Goal: Task Accomplishment & Management: Use online tool/utility

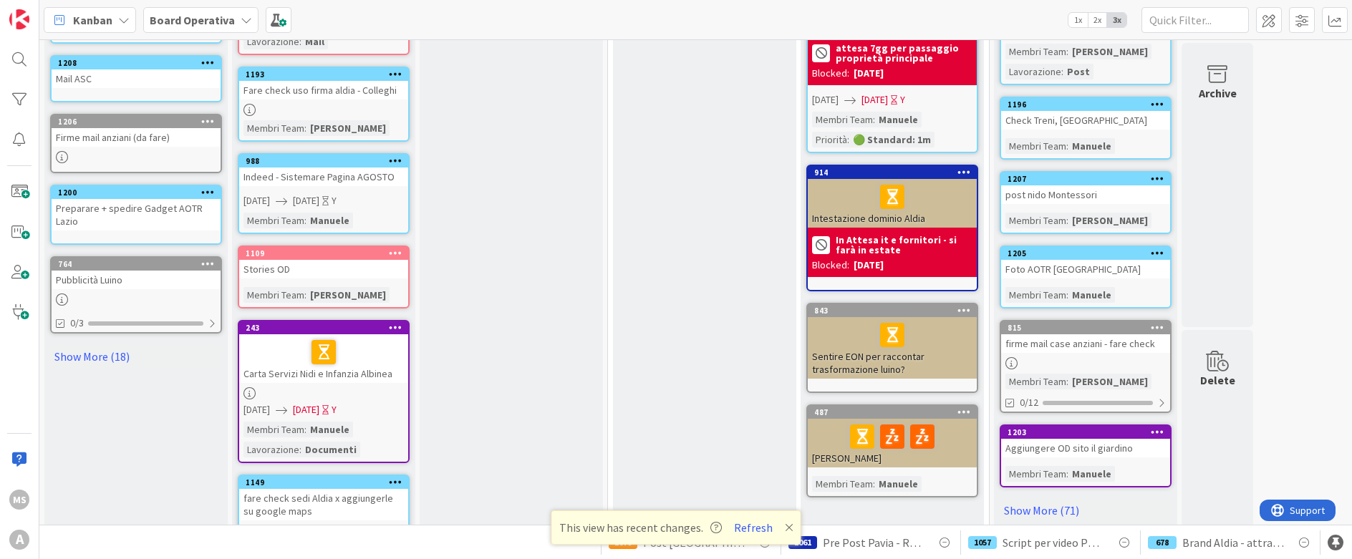
scroll to position [501, 0]
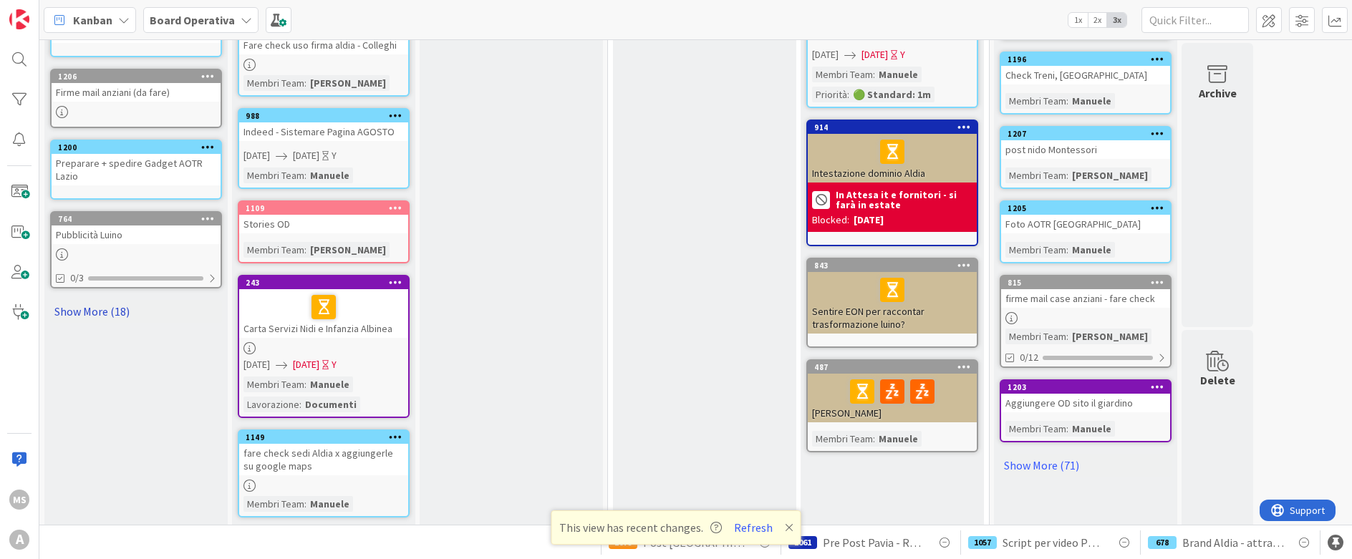
click at [127, 314] on link "Show More (18)" at bounding box center [136, 311] width 172 height 23
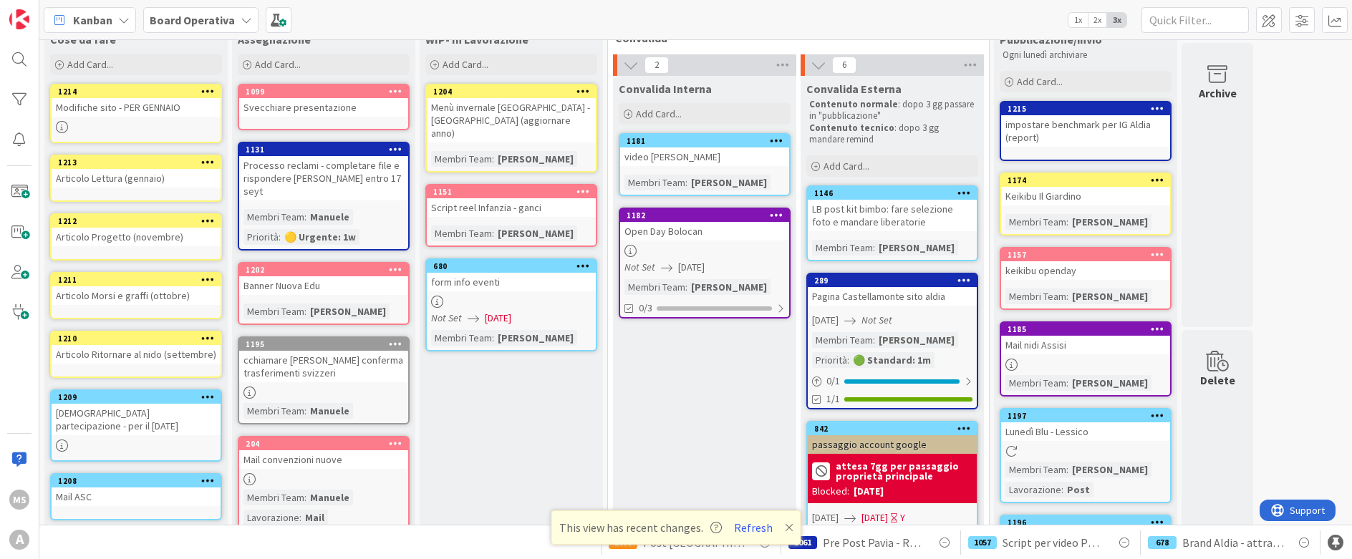
scroll to position [0, 0]
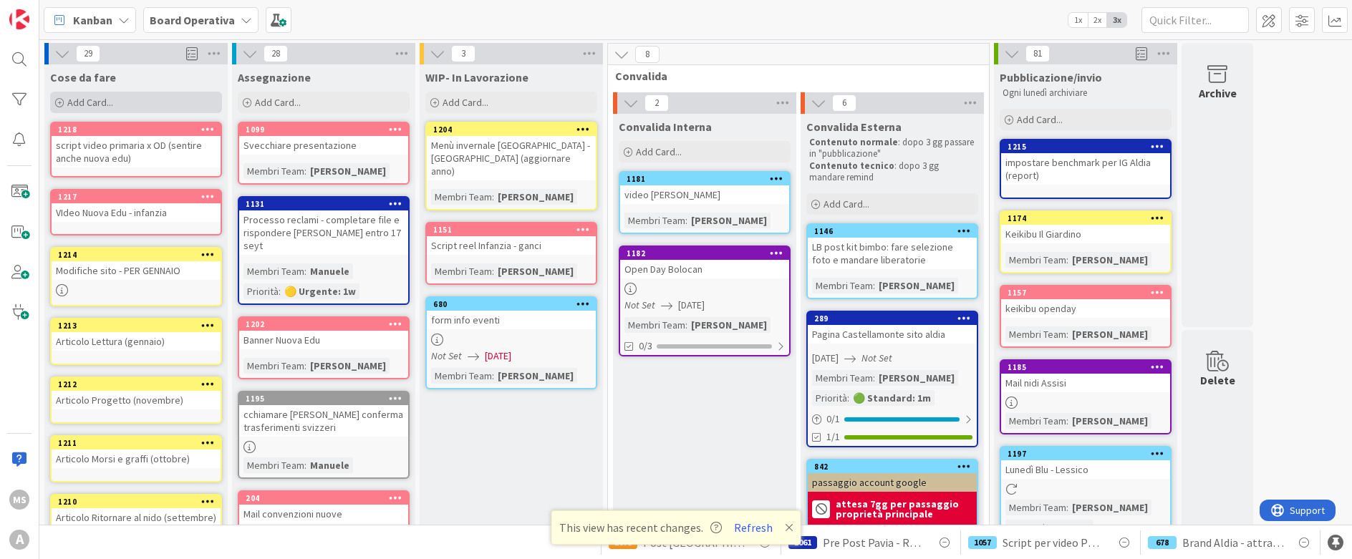
click at [145, 97] on div "Add Card..." at bounding box center [136, 102] width 172 height 21
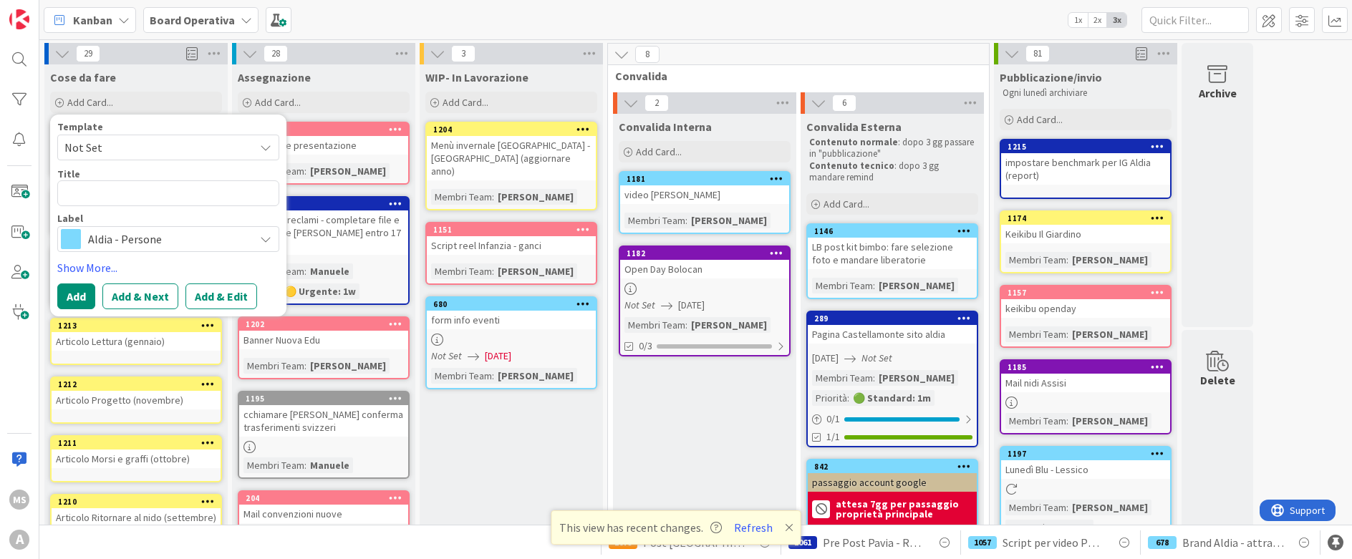
type textarea "x"
type textarea "p"
type textarea "x"
type textarea "pos"
type textarea "x"
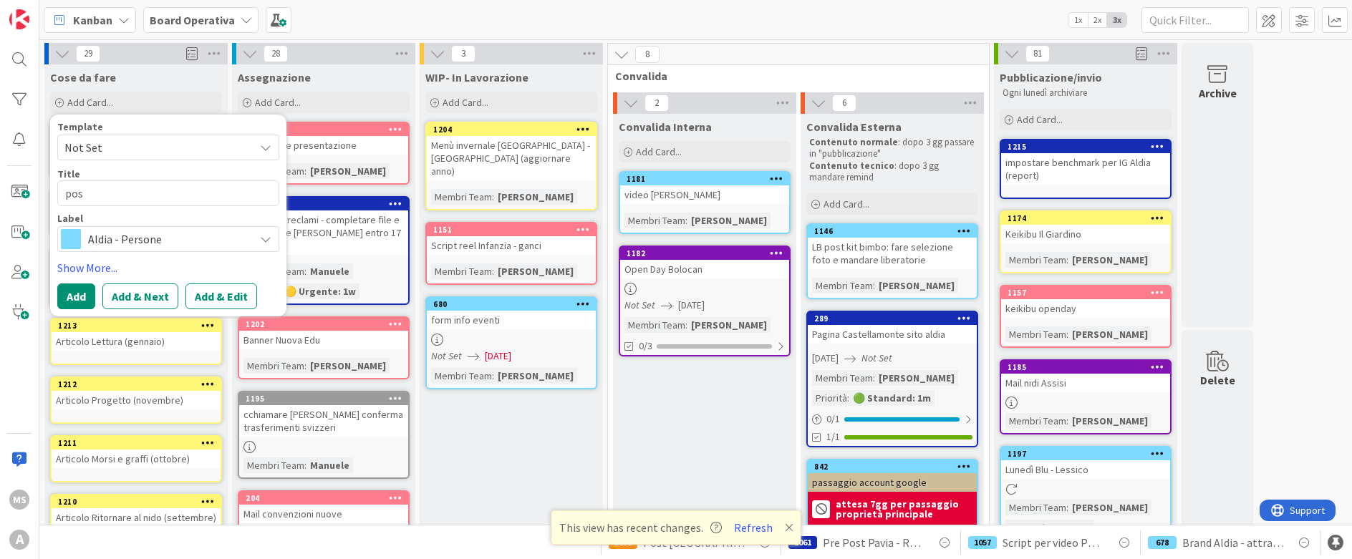
type textarea "post"
type textarea "x"
type textarea "post"
type textarea "x"
type textarea "post fe"
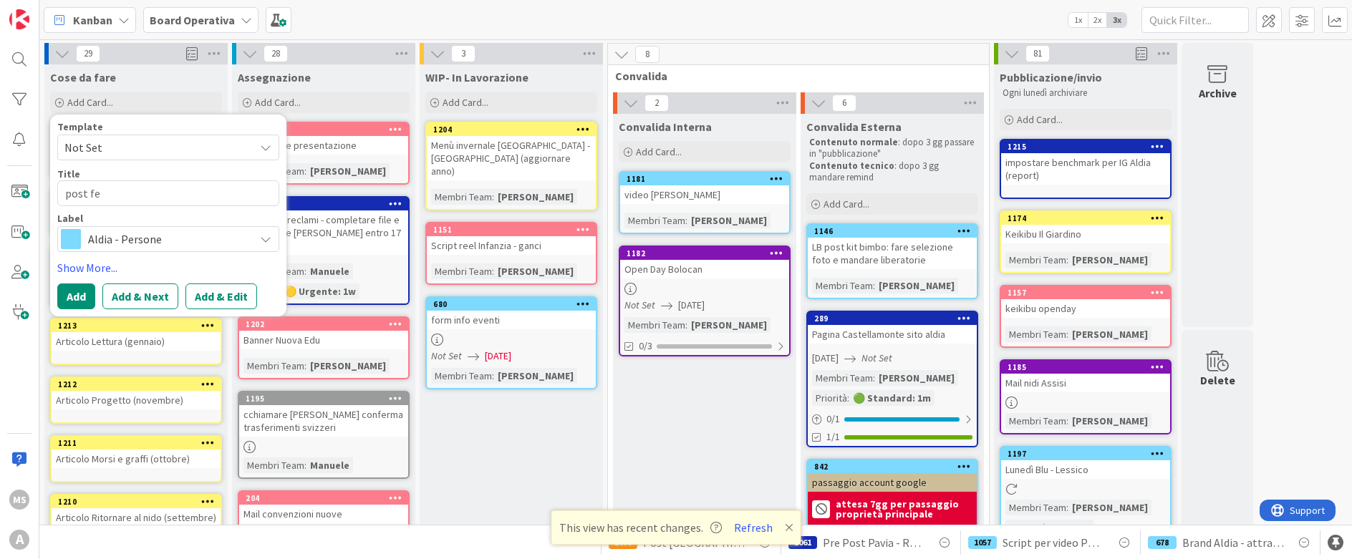
type textarea "x"
type textarea "post fest"
type textarea "x"
type textarea "post festa"
type textarea "x"
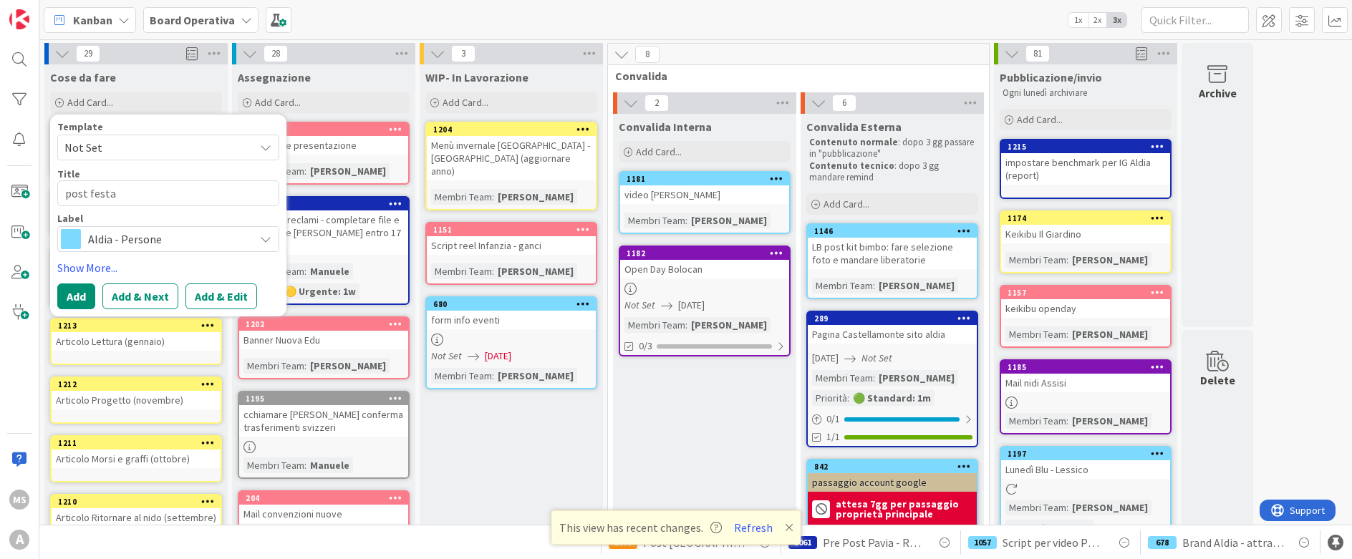
type textarea "post festa"
type textarea "x"
type textarea "post festa n"
type textarea "x"
type textarea "post festa no"
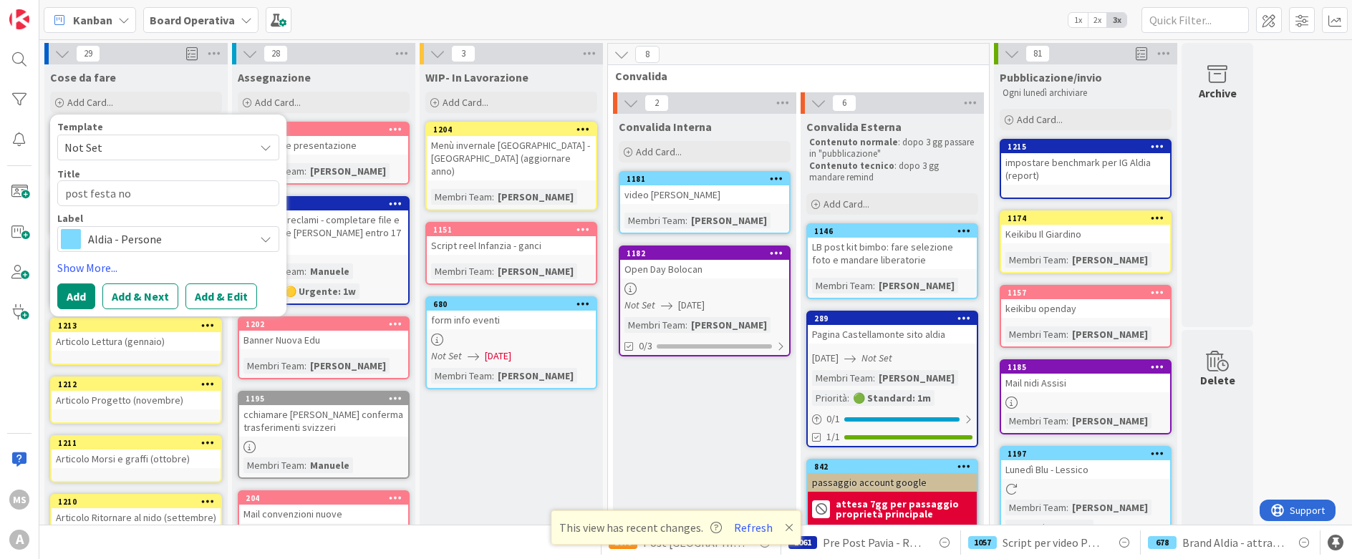
type textarea "x"
type textarea "post festa non"
type textarea "x"
type textarea "post festa nonn"
type textarea "x"
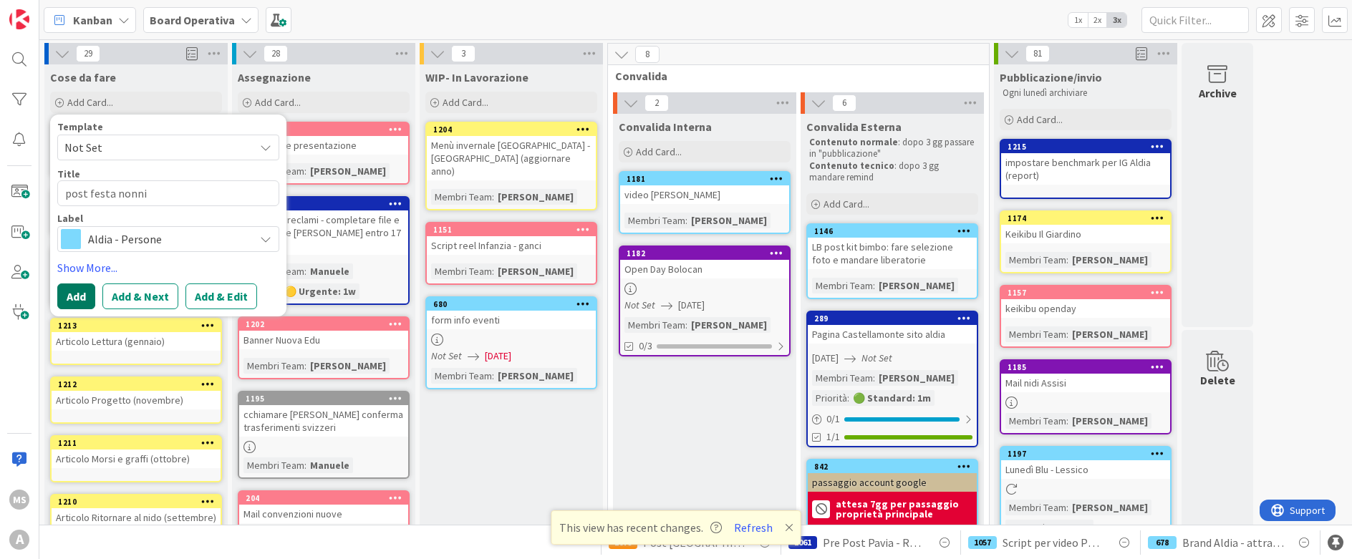
type textarea "post festa nonni"
click at [83, 295] on button "Add" at bounding box center [76, 297] width 38 height 26
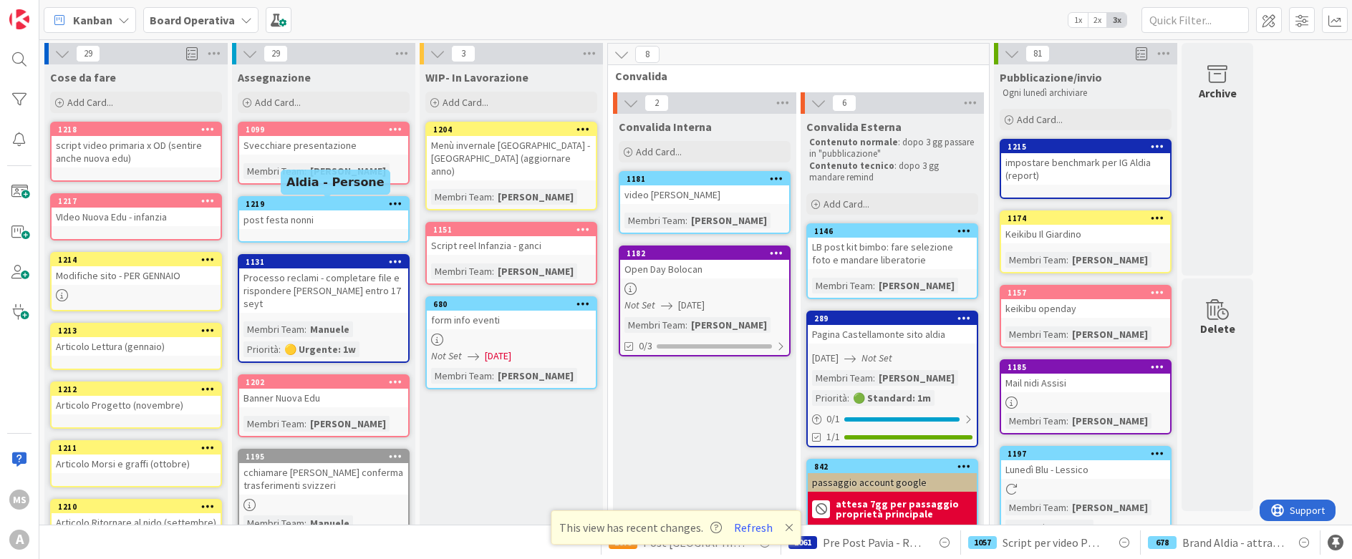
click at [344, 203] on div "1219" at bounding box center [327, 204] width 163 height 10
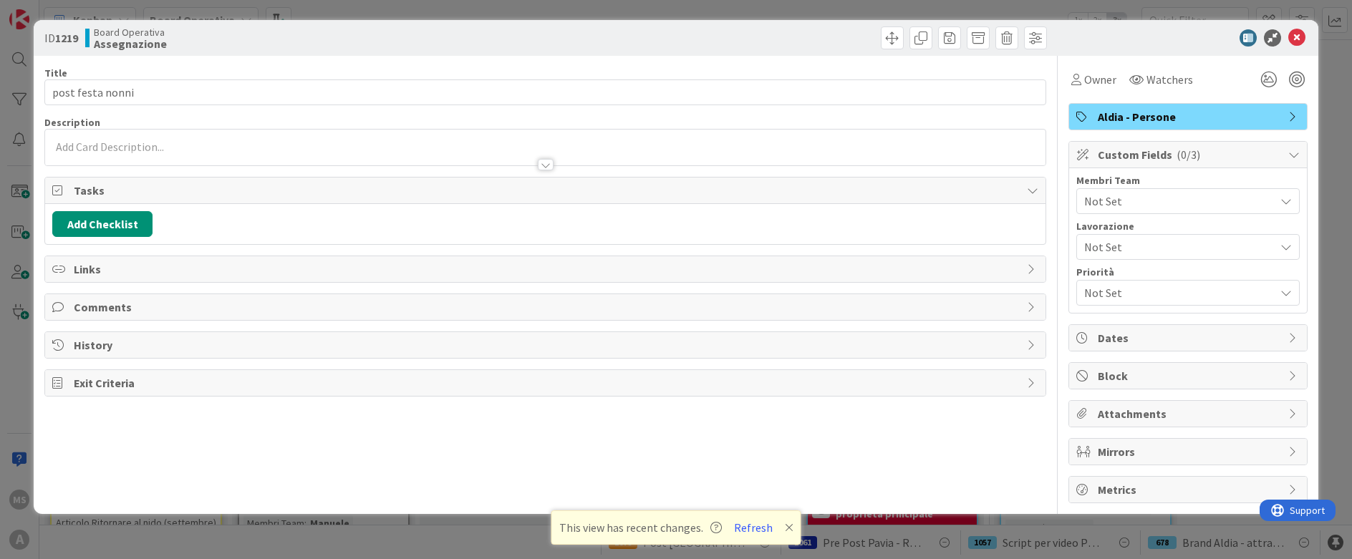
click at [1149, 201] on span "Not Set" at bounding box center [1179, 201] width 190 height 17
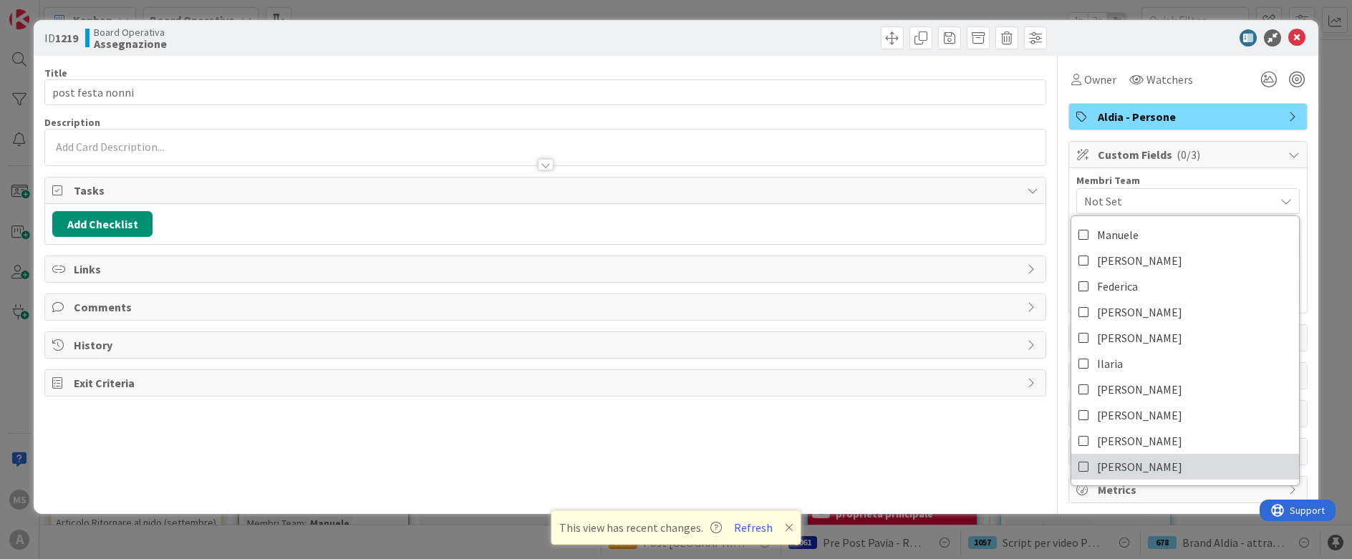
click at [1144, 463] on link "[PERSON_NAME]" at bounding box center [1185, 467] width 228 height 26
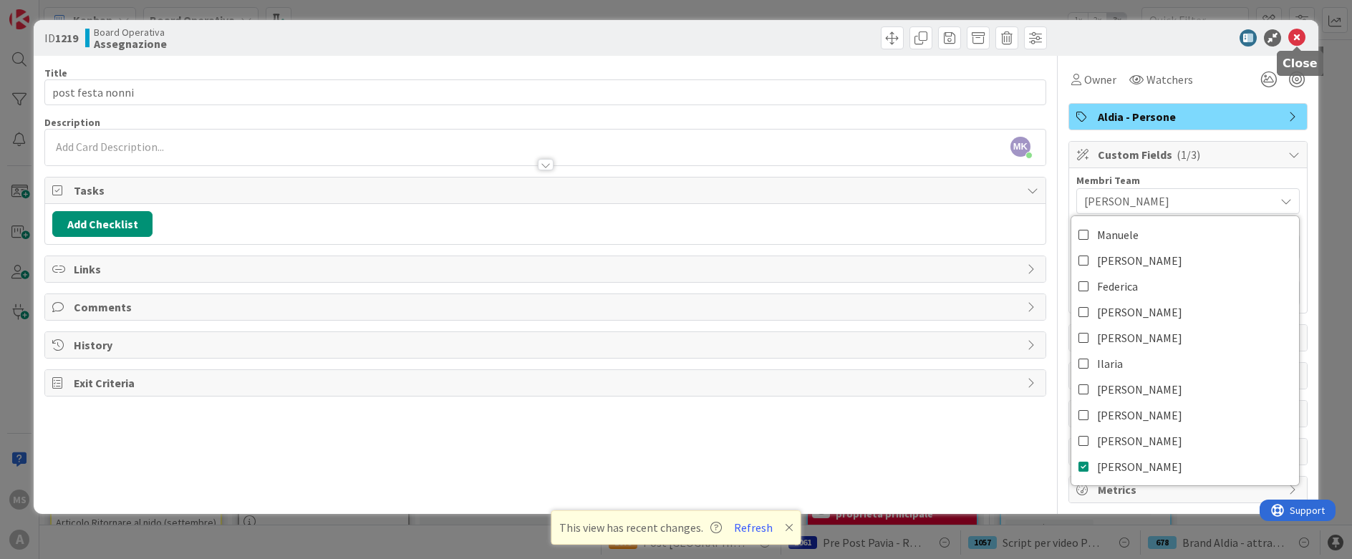
click at [1290, 38] on icon at bounding box center [1296, 37] width 17 height 17
